Goal: Task Accomplishment & Management: Manage account settings

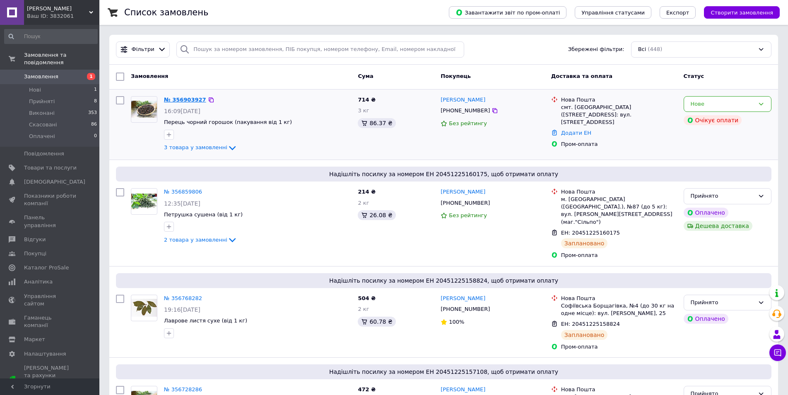
click at [186, 100] on link "№ 356903927" at bounding box center [185, 100] width 42 height 6
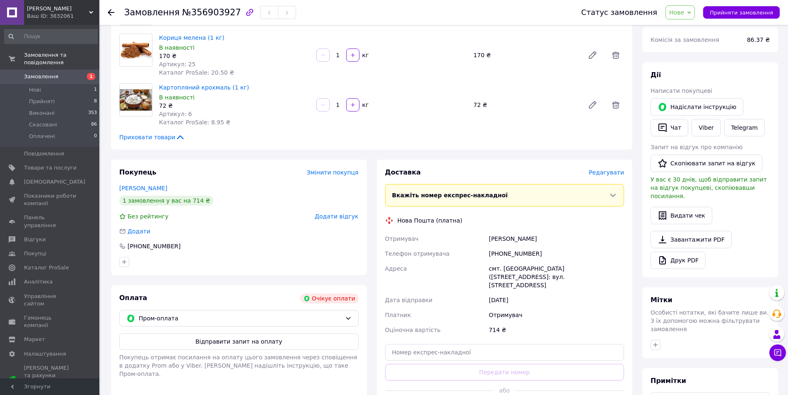
scroll to position [124, 0]
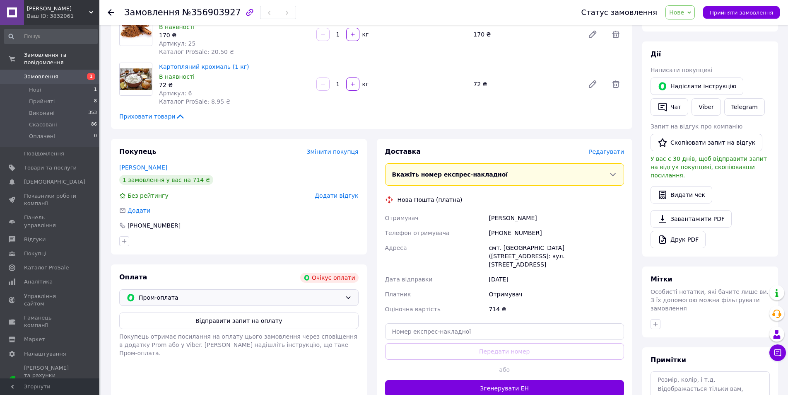
click at [348, 297] on icon at bounding box center [348, 297] width 7 height 7
click at [151, 331] on span "Післяплата" at bounding box center [245, 331] width 213 height 8
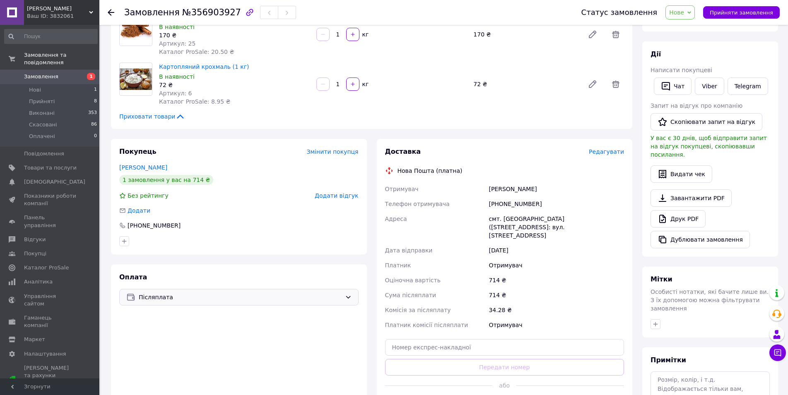
click at [111, 12] on use at bounding box center [111, 12] width 7 height 7
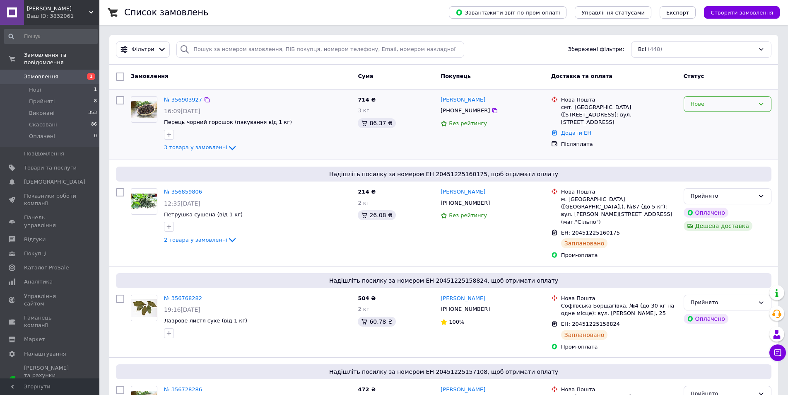
click at [763, 106] on icon at bounding box center [761, 104] width 7 height 7
click at [708, 122] on li "Прийнято" at bounding box center [727, 121] width 87 height 15
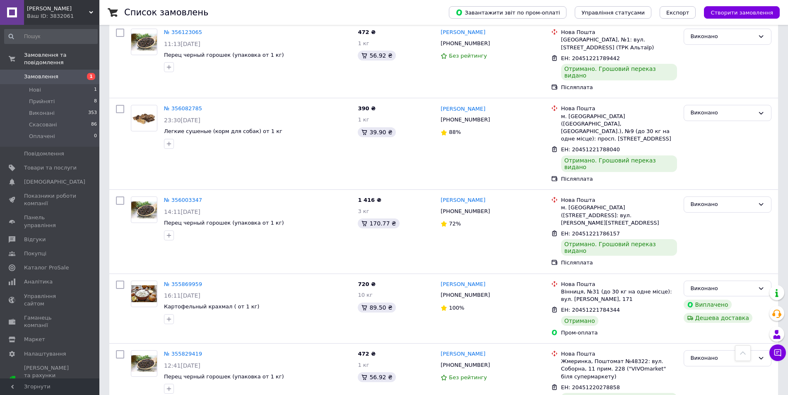
scroll to position [1248, 0]
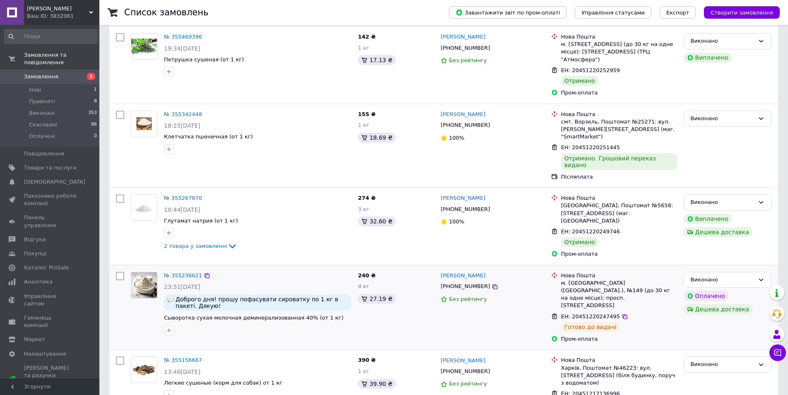
scroll to position [331, 0]
click at [191, 272] on link "№ 355236621" at bounding box center [183, 275] width 38 height 6
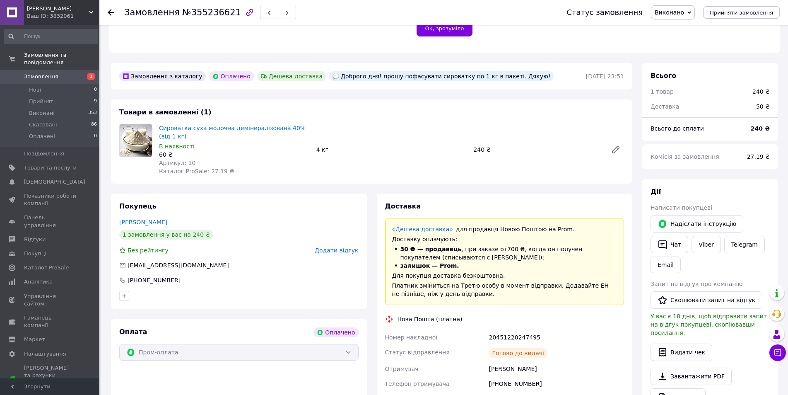
scroll to position [249, 0]
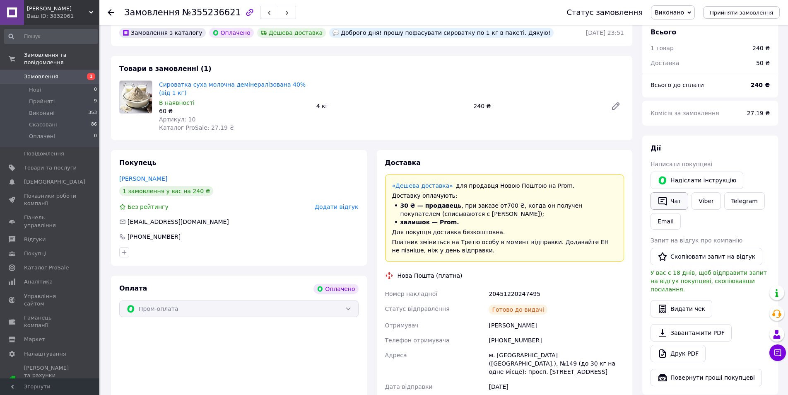
click at [677, 193] on button "Чат" at bounding box center [670, 200] width 38 height 17
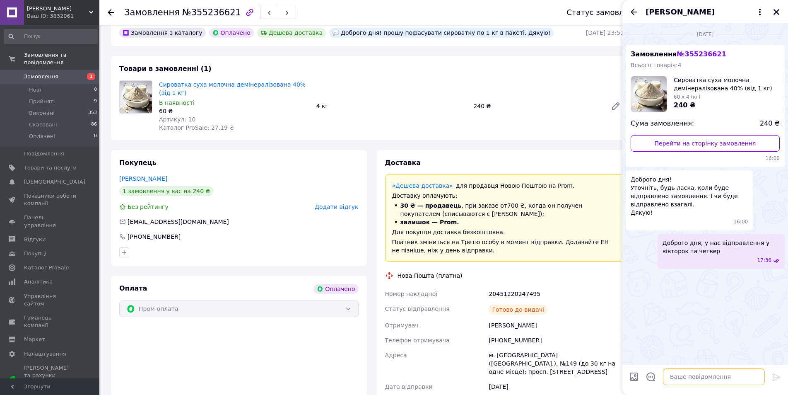
click at [672, 376] on textarea at bounding box center [714, 376] width 102 height 17
click at [740, 376] on textarea "Доброго дня, Вам відправленийтовар" at bounding box center [706, 376] width 118 height 17
click at [758, 376] on textarea "Доброго дня, Вам відправлений товар" at bounding box center [706, 376] width 118 height 17
click at [734, 377] on textarea "Доброго дня, Вам відправлений товар" at bounding box center [706, 376] width 118 height 17
click at [671, 377] on textarea "Доброго дня, Вам відправленний товар" at bounding box center [706, 372] width 118 height 25
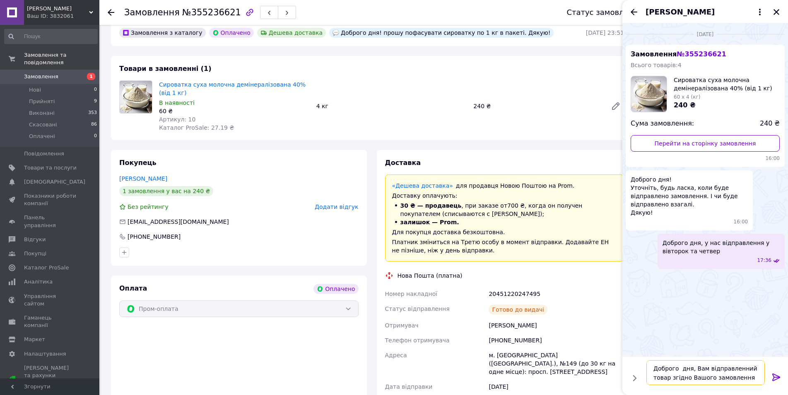
click at [693, 367] on textarea "Доброго дня, Вам відправленний товар згідно Вашого замовлення" at bounding box center [706, 372] width 118 height 25
click at [687, 376] on textarea "Доброго дня, товар згідно Вашого замовлення" at bounding box center [706, 372] width 118 height 25
click at [717, 377] on textarea "Доброго дня, товар згідно Вашого замовлення чекає на новій пошті, завтра останн…" at bounding box center [706, 368] width 118 height 34
click at [753, 377] on textarea "Доброго дня, товар згідно Вашого замовлення чекає на новій пошті, завтра останн…" at bounding box center [706, 368] width 118 height 34
click at [692, 350] on textarea "Доброго дня, товар згідно Вашого замовлення чекає на новій пошті, завтра останн…" at bounding box center [706, 363] width 118 height 43
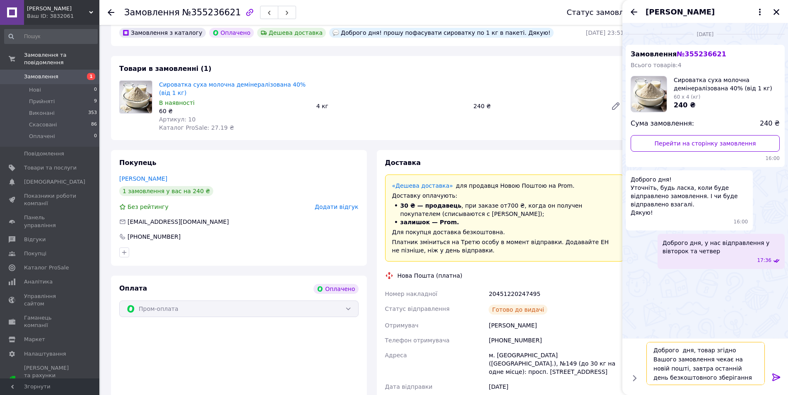
click at [683, 377] on textarea "Доброго дня, товар згідно Вашого замовлення чекає на новій пошті, завтра останн…" at bounding box center [706, 363] width 118 height 43
type textarea "Доброго дня, товар згідно Вашого замовлення чекає на новій пошті, завтра останн…"
click at [776, 377] on icon at bounding box center [777, 377] width 10 height 10
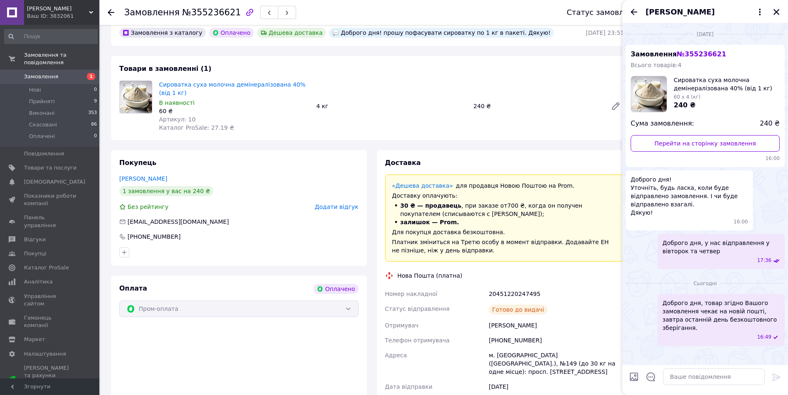
click at [777, 12] on icon "Закрити" at bounding box center [777, 12] width 6 height 6
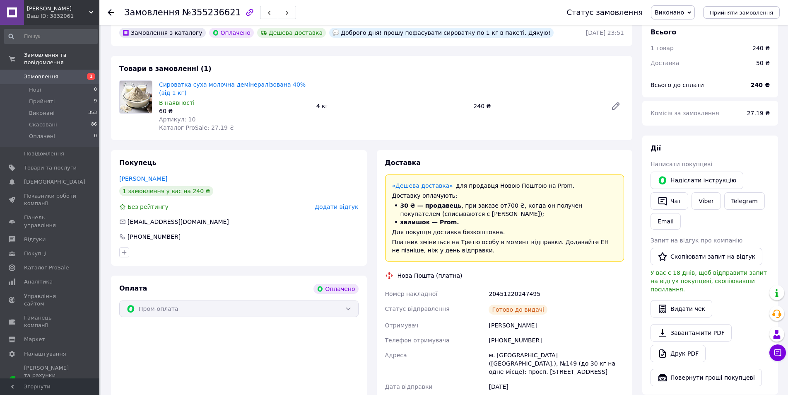
click at [109, 13] on use at bounding box center [111, 12] width 7 height 7
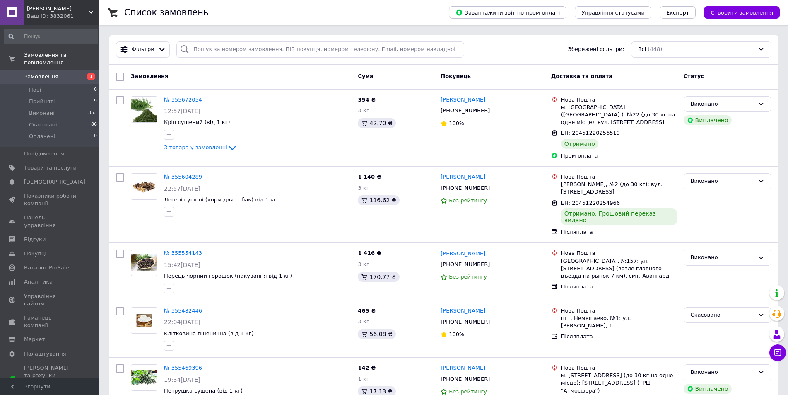
click at [38, 73] on span "Замовлення" at bounding box center [41, 76] width 34 height 7
